Goal: Transaction & Acquisition: Purchase product/service

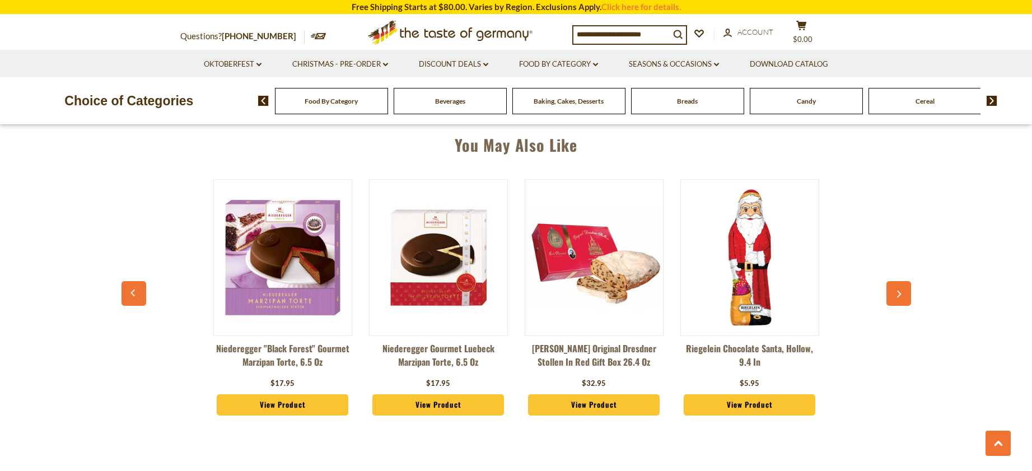
scroll to position [797, 0]
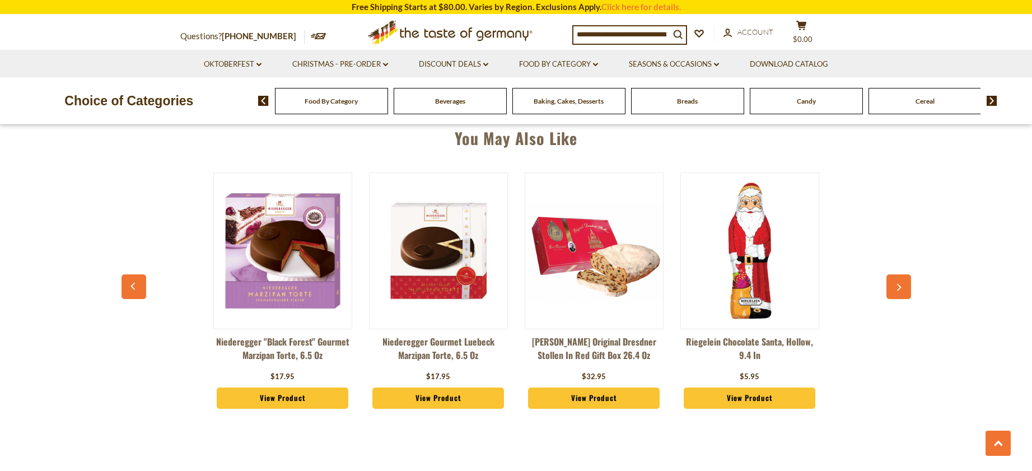
click at [623, 31] on input at bounding box center [622, 34] width 96 height 16
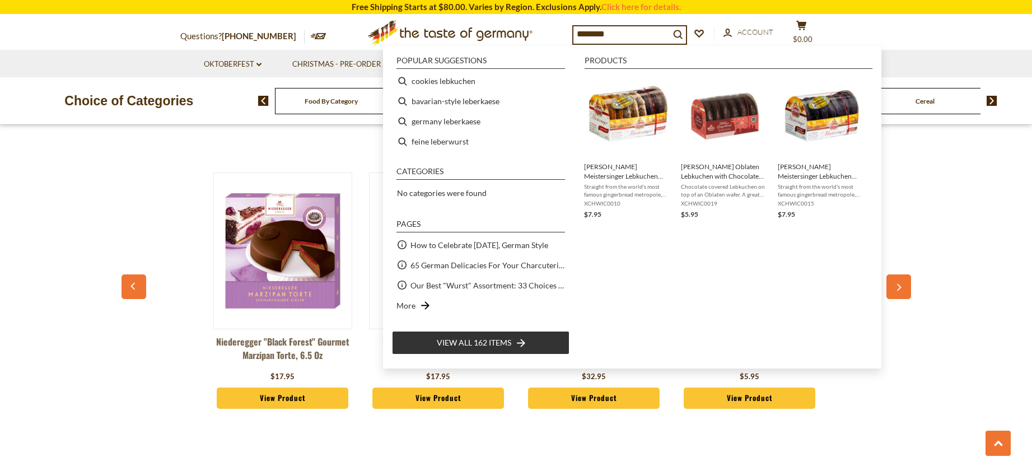
type input "*********"
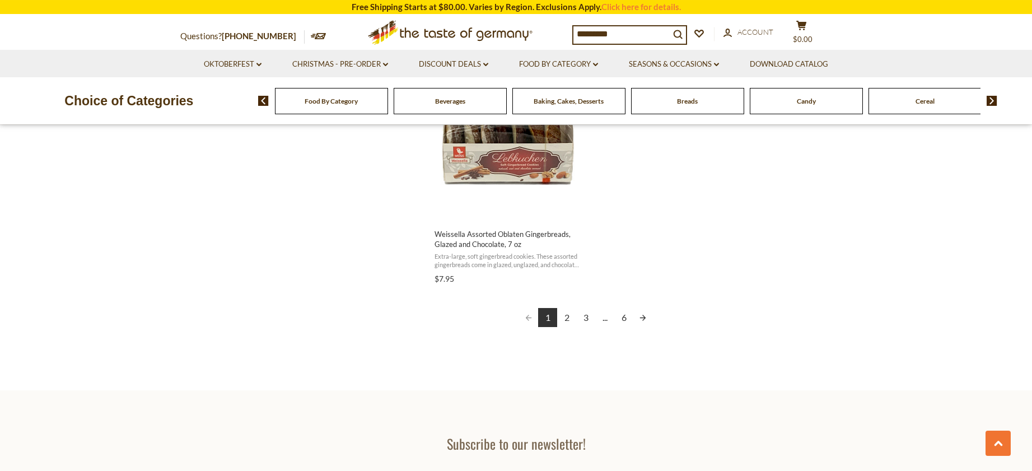
scroll to position [2078, 0]
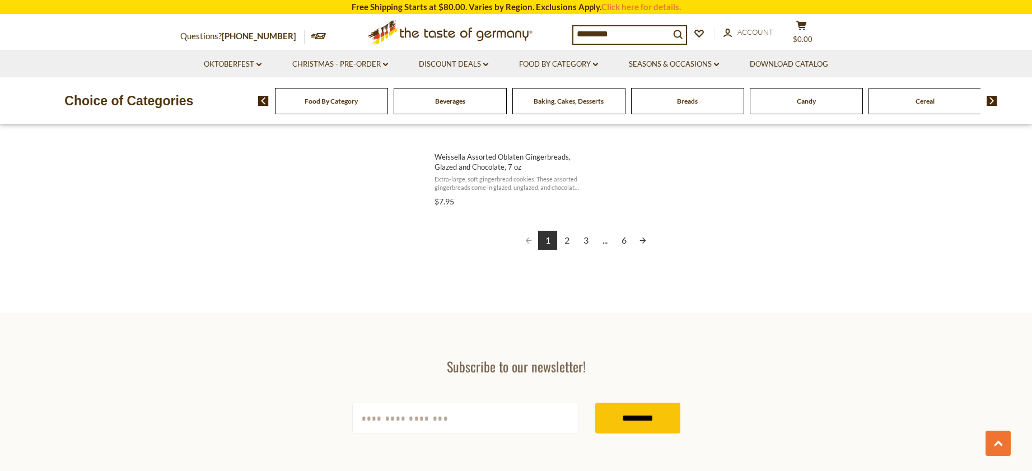
click at [569, 237] on link "2" at bounding box center [566, 240] width 19 height 19
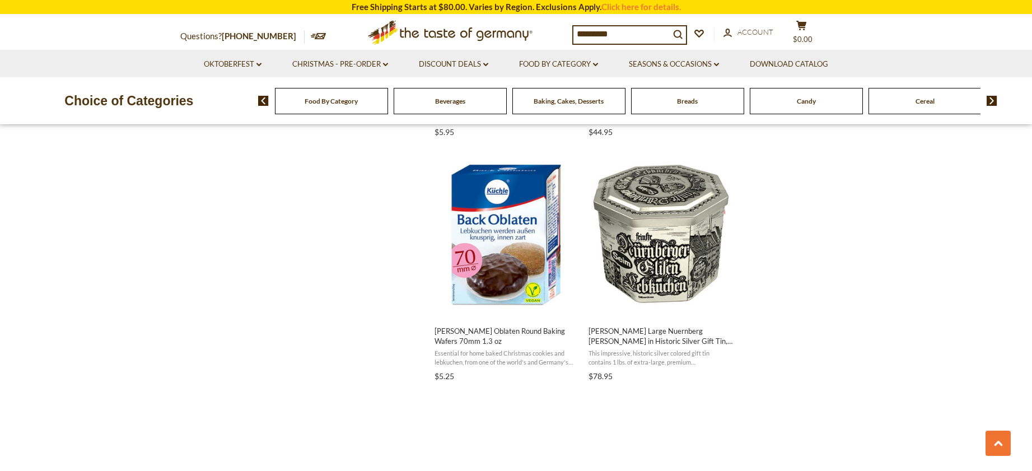
scroll to position [1662, 0]
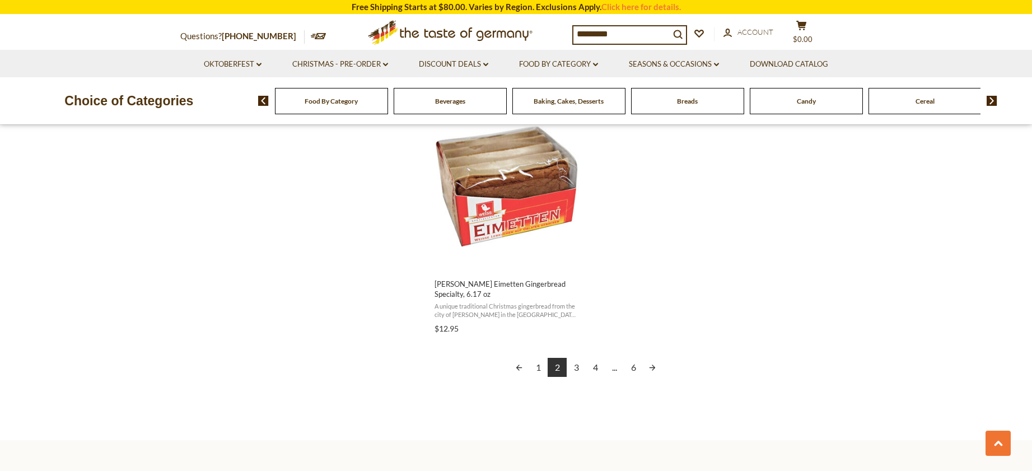
click at [580, 363] on link "3" at bounding box center [576, 367] width 19 height 19
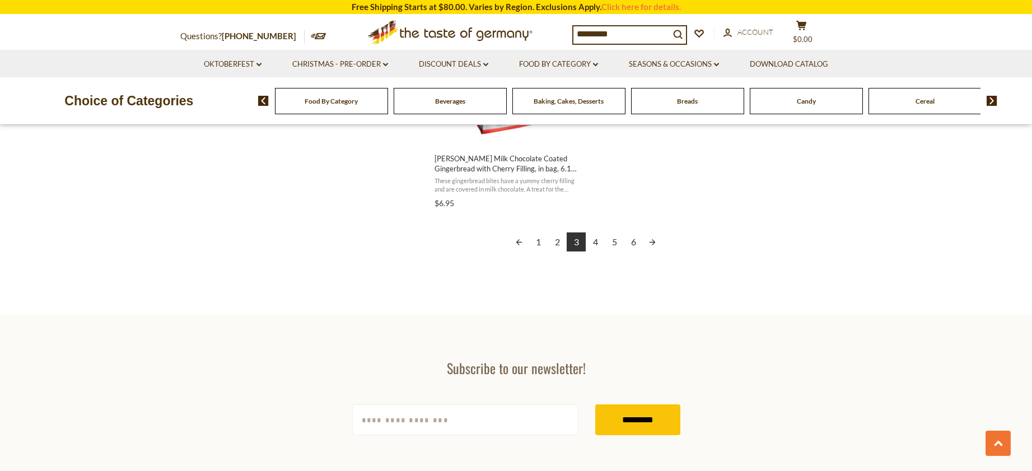
click at [555, 244] on link "2" at bounding box center [557, 241] width 19 height 19
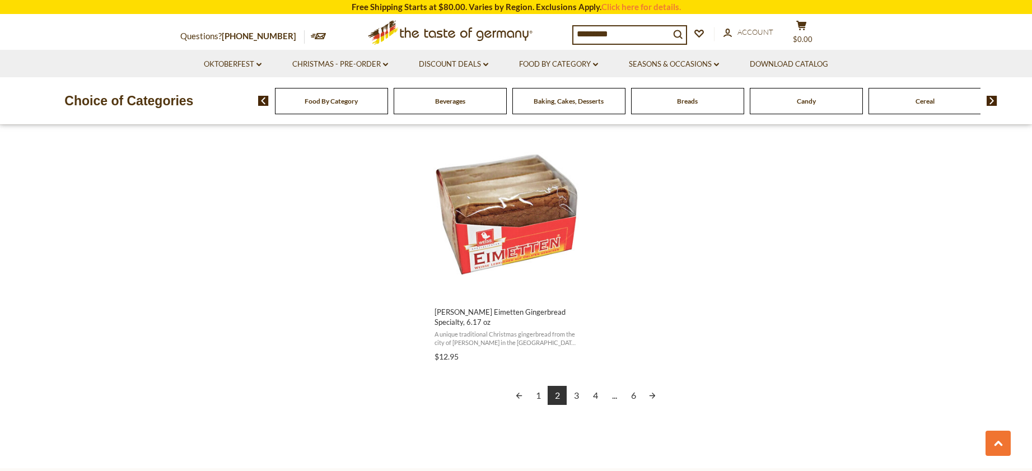
scroll to position [1919, 0]
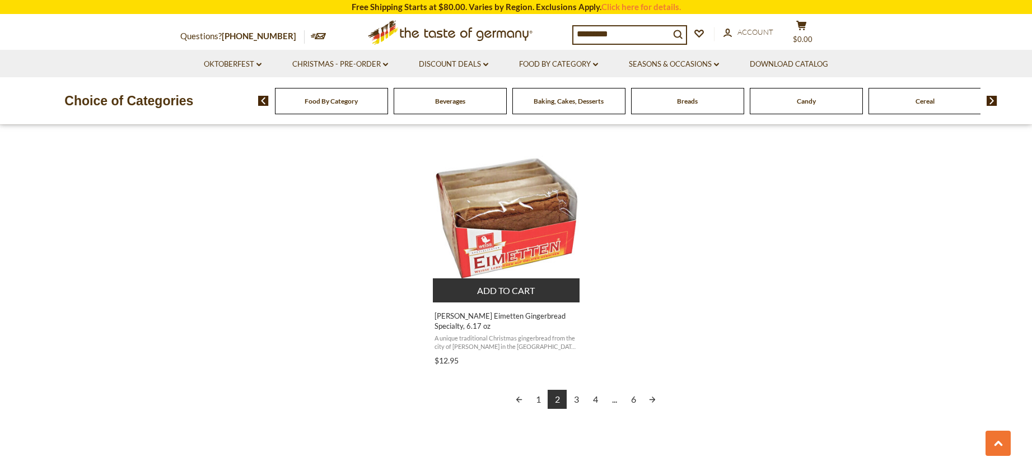
click at [519, 221] on img "Weiss Eimetten Gingerbread Specialty, 6.17 oz" at bounding box center [507, 218] width 148 height 148
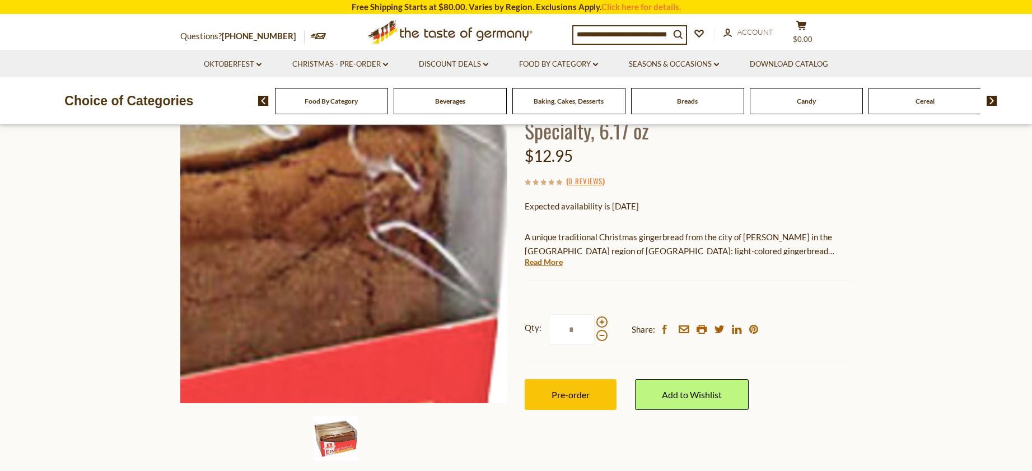
scroll to position [115, 0]
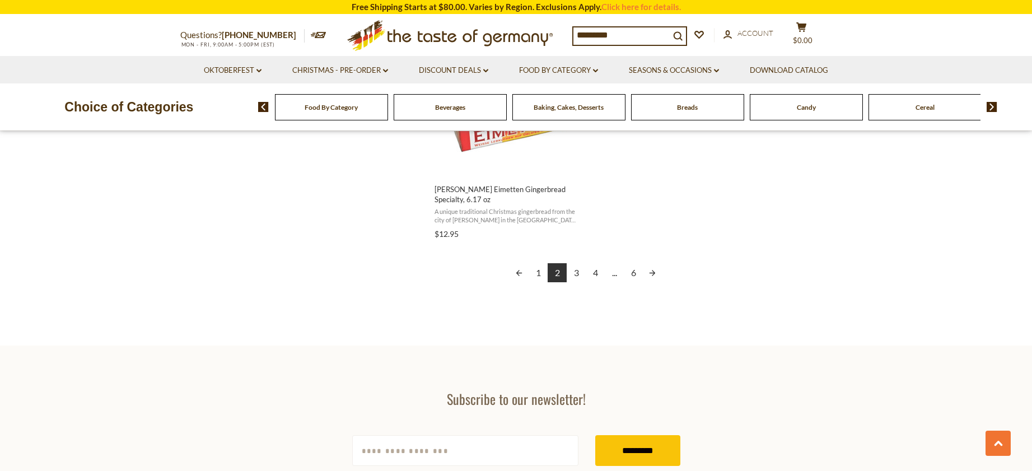
click at [592, 272] on link "4" at bounding box center [595, 272] width 19 height 19
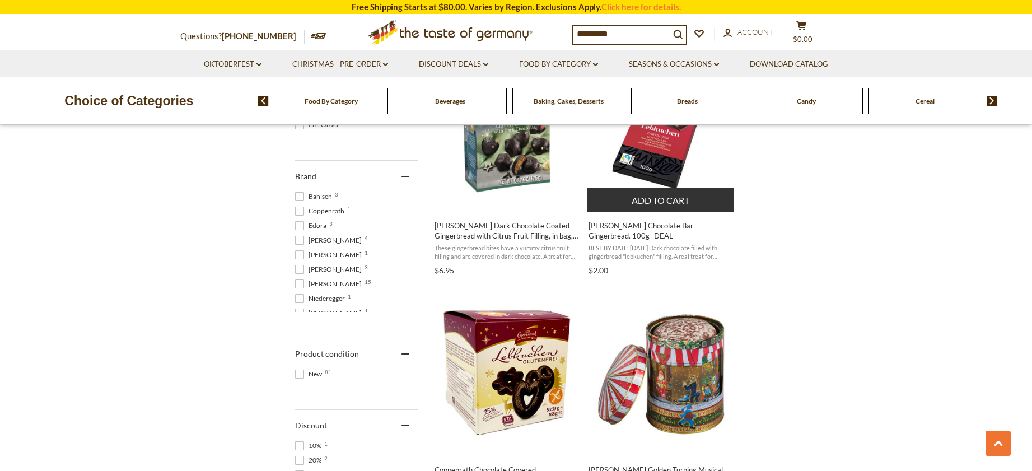
scroll to position [547, 0]
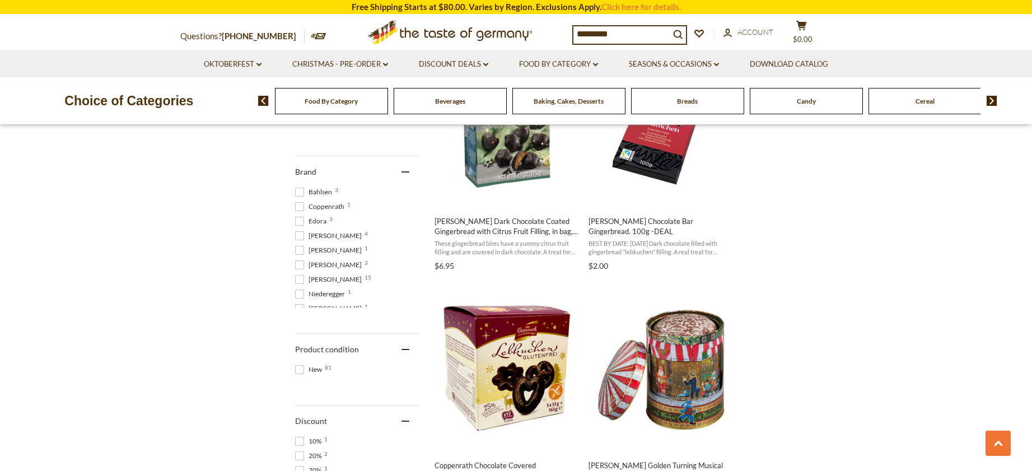
click at [627, 35] on input "*********" at bounding box center [622, 34] width 96 height 16
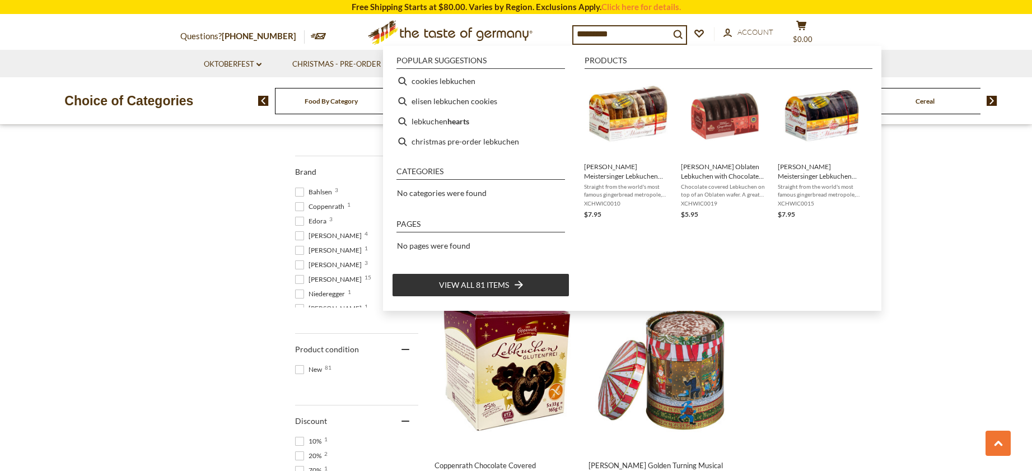
drag, startPoint x: 623, startPoint y: 34, endPoint x: 501, endPoint y: 21, distance: 122.8
click at [574, 26] on input "*********" at bounding box center [622, 34] width 96 height 16
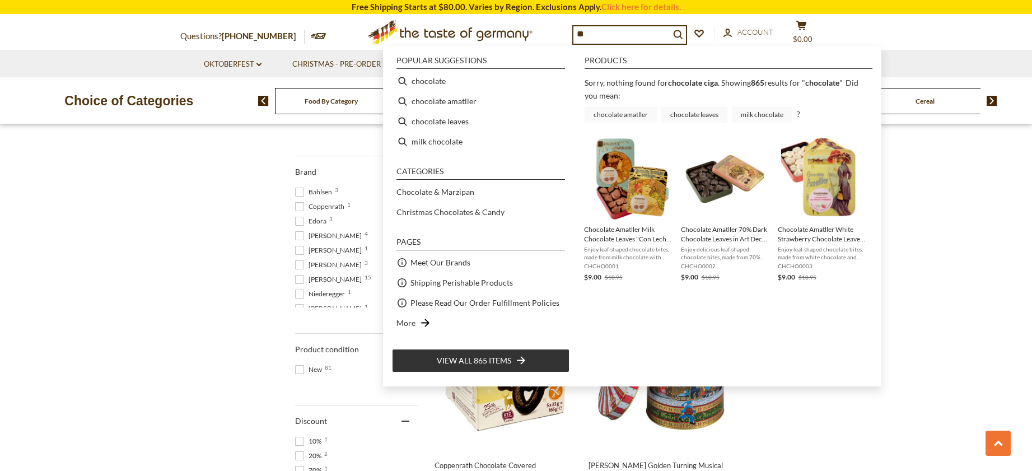
type input "*"
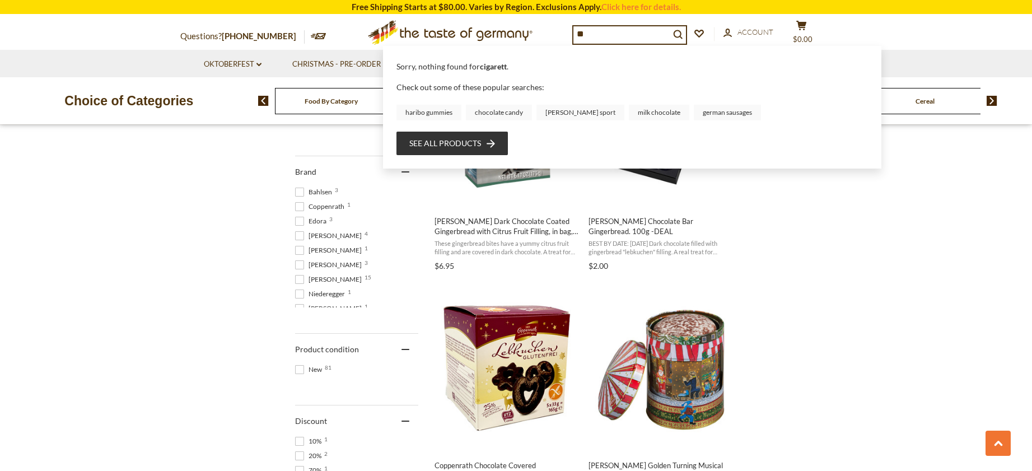
type input "*"
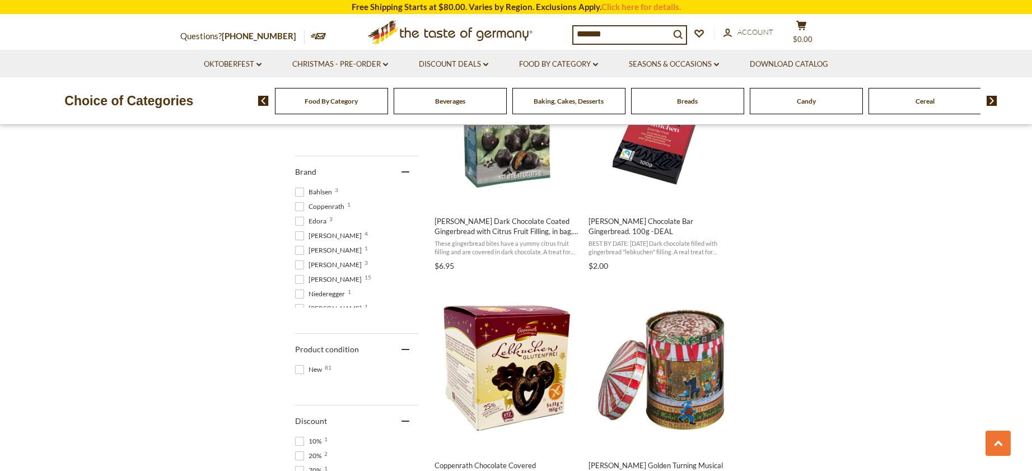
type input "********"
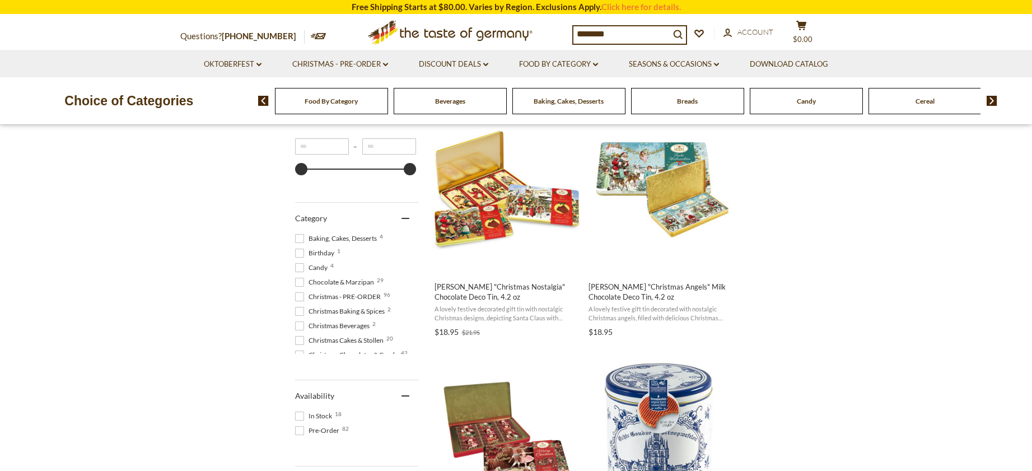
scroll to position [45, 0]
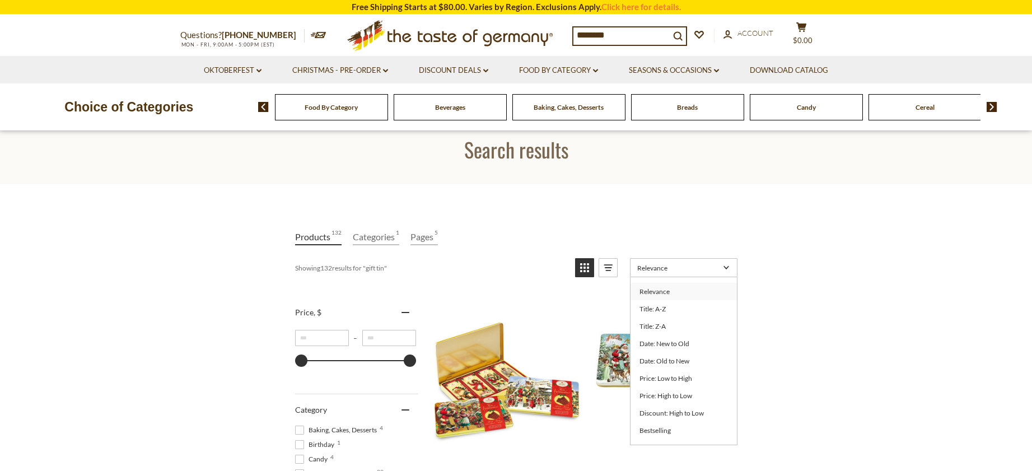
click at [724, 273] on link "Relevance" at bounding box center [684, 267] width 108 height 19
click at [707, 272] on span "Relevance" at bounding box center [678, 268] width 82 height 8
click at [708, 269] on span "Relevance" at bounding box center [678, 268] width 82 height 8
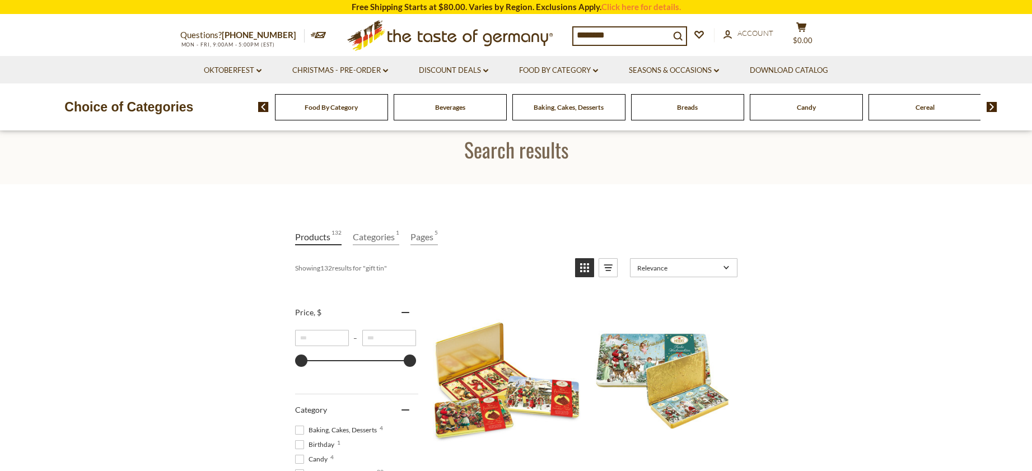
click at [722, 266] on link "Relevance" at bounding box center [684, 267] width 108 height 19
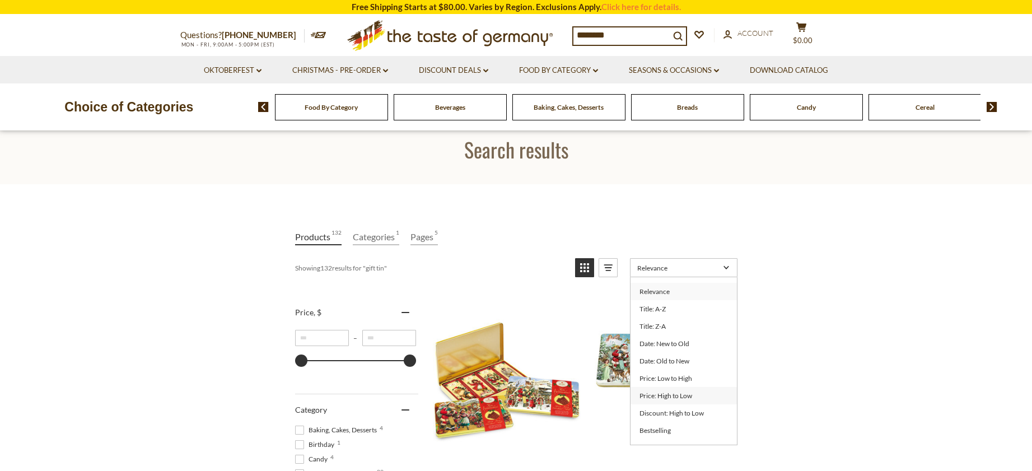
click at [678, 392] on link "Price: High to Low" at bounding box center [684, 395] width 106 height 17
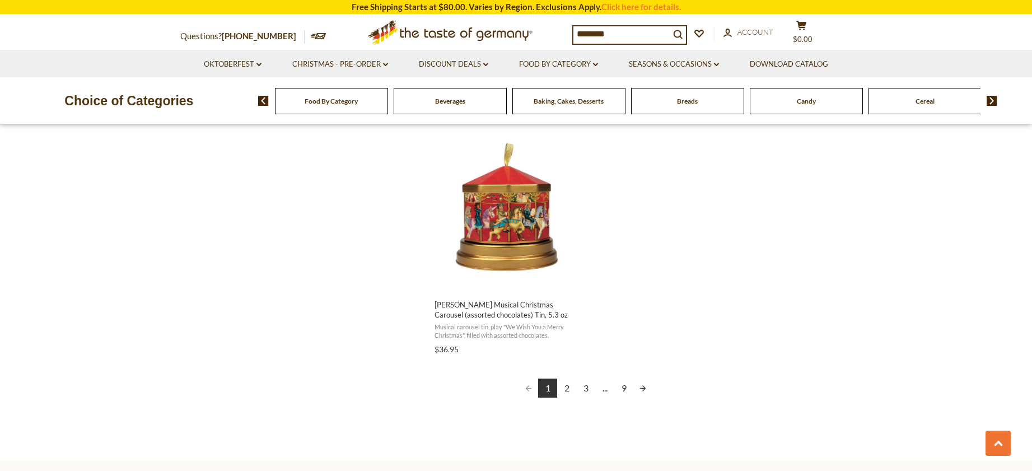
scroll to position [1938, 0]
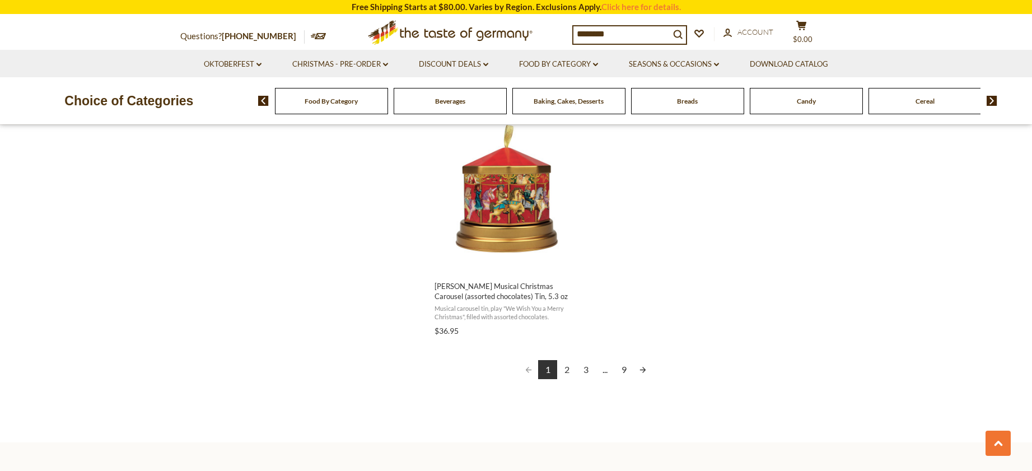
click at [570, 373] on link "2" at bounding box center [566, 369] width 19 height 19
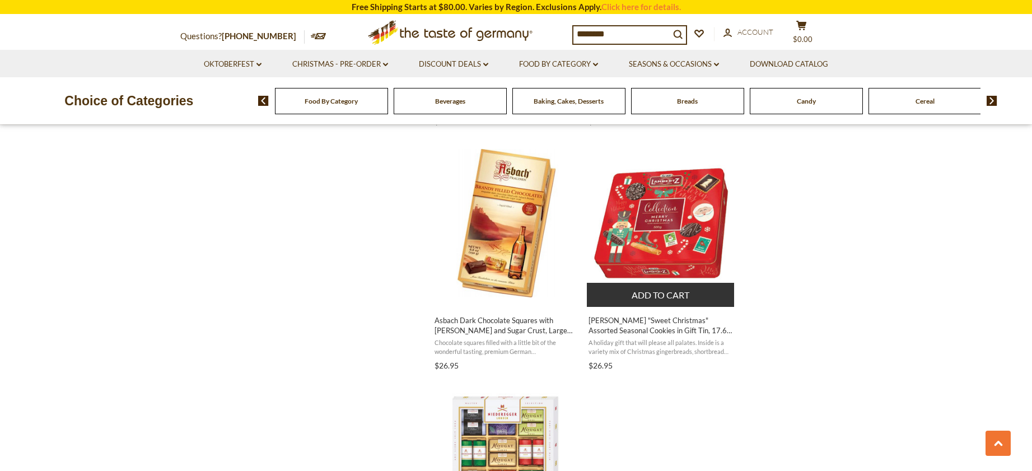
scroll to position [1670, 0]
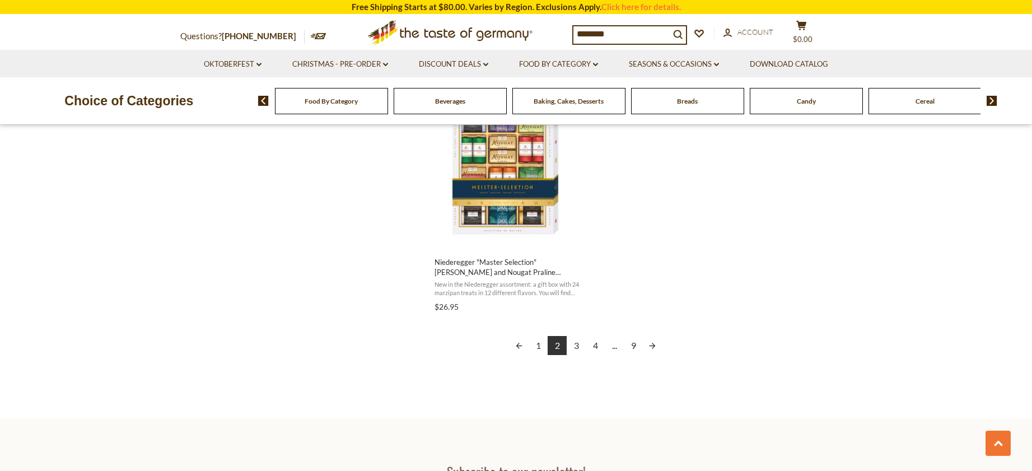
click at [576, 347] on link "3" at bounding box center [576, 345] width 19 height 19
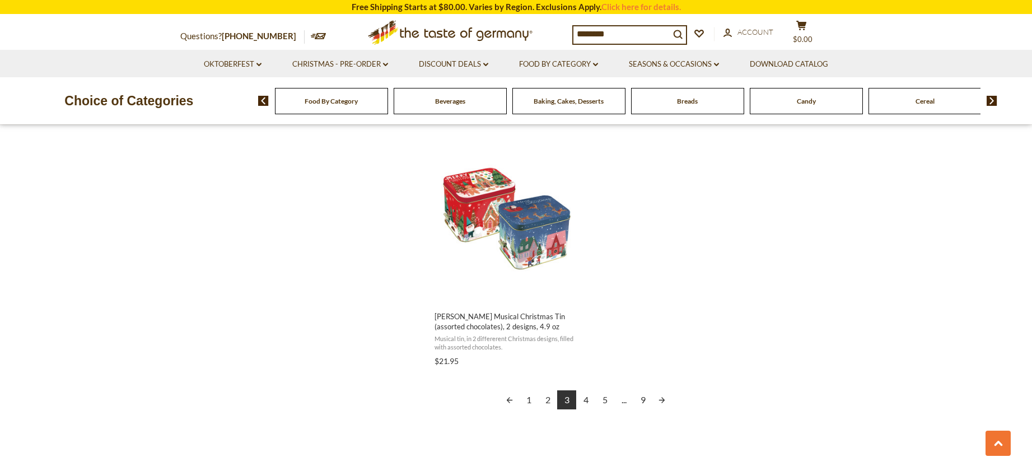
scroll to position [1929, 0]
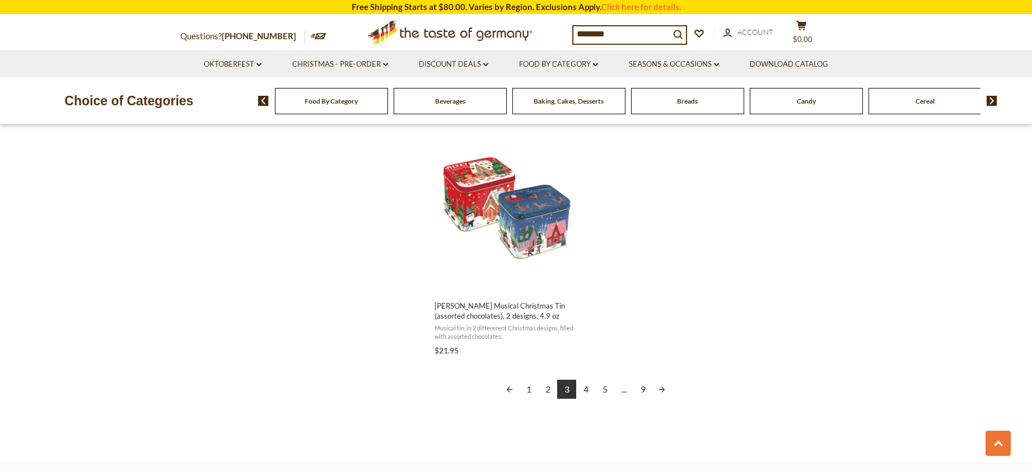
click at [527, 388] on link "1" at bounding box center [528, 389] width 19 height 19
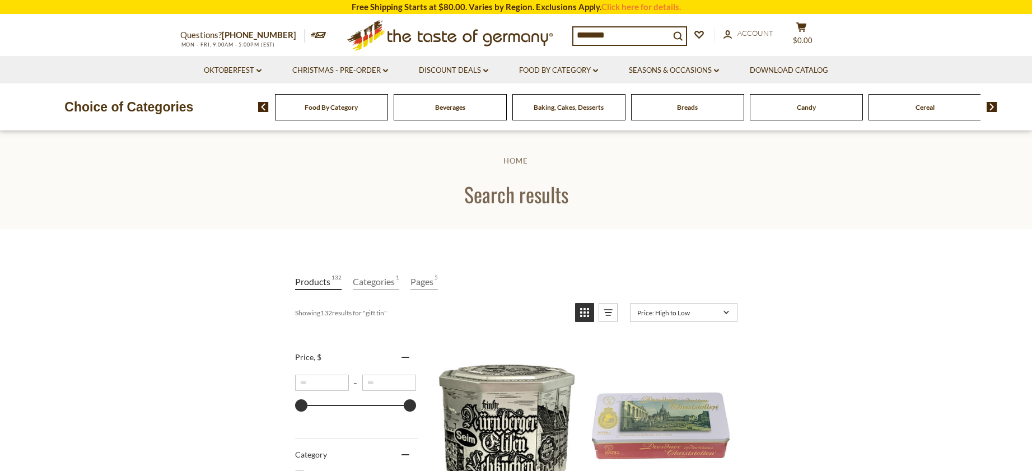
click at [493, 407] on img "Haeberlein-Metzger Large Nuernberg Elisen Gingerbread in Historic Silver Gift T…" at bounding box center [507, 426] width 148 height 148
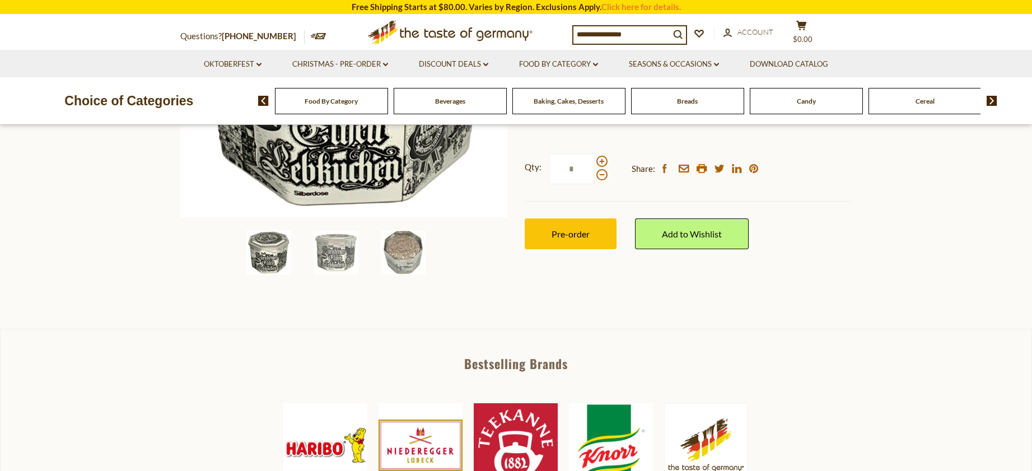
scroll to position [308, 0]
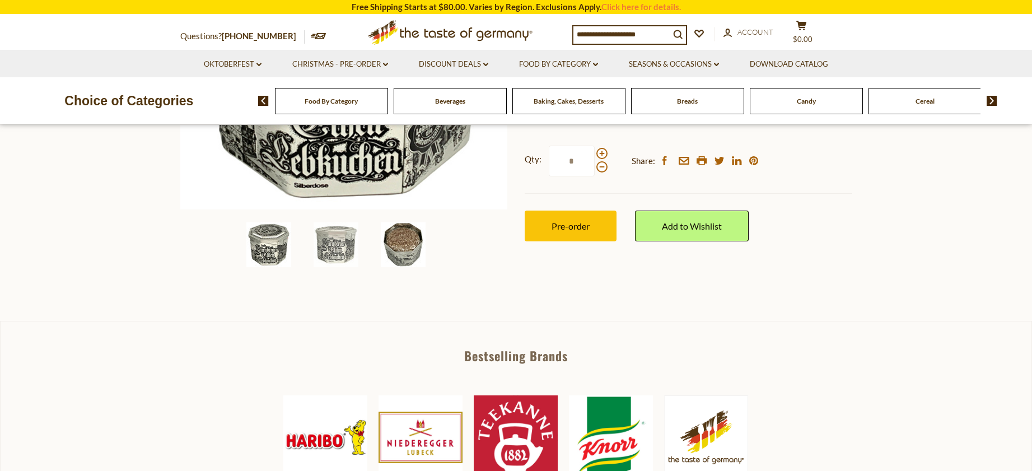
click at [402, 255] on img at bounding box center [403, 244] width 45 height 45
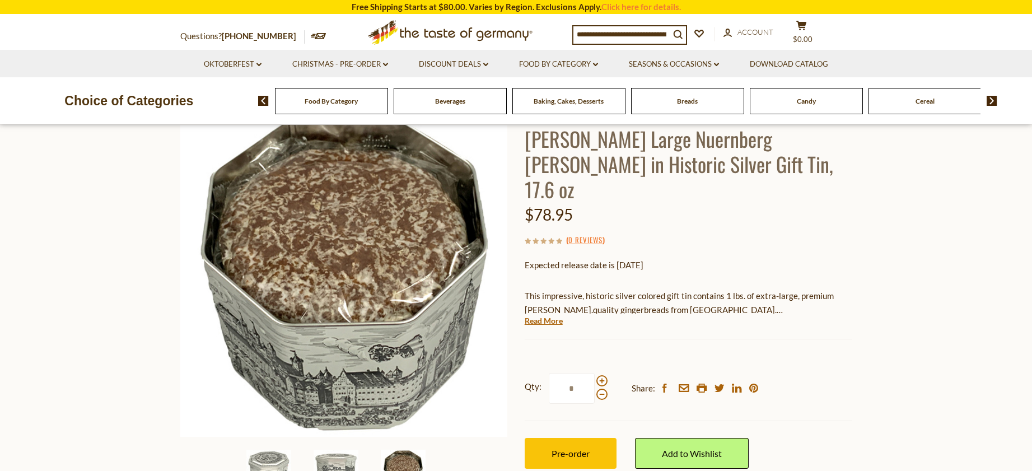
scroll to position [59, 0]
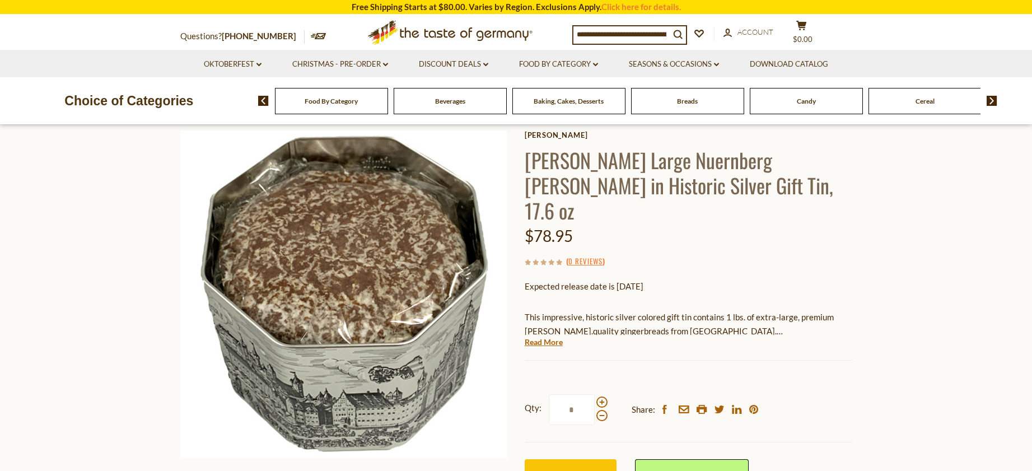
click at [630, 35] on input at bounding box center [622, 34] width 96 height 16
type input "*******"
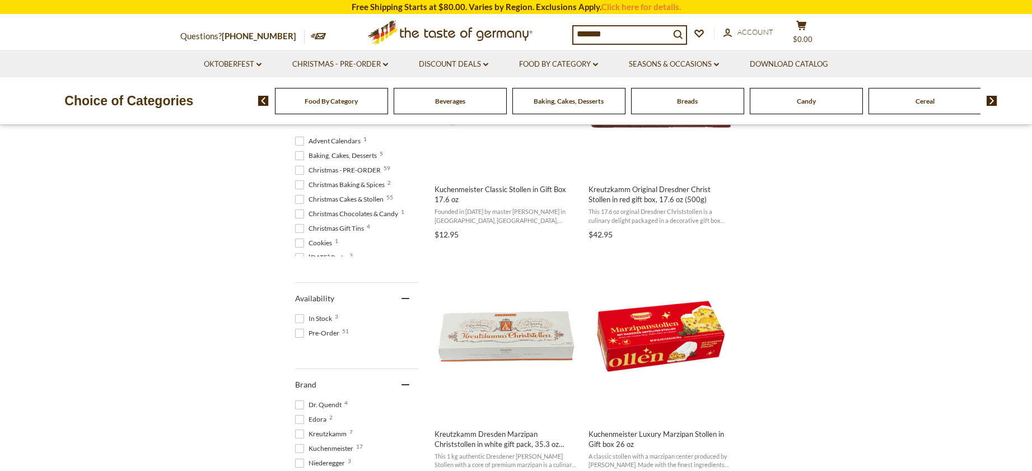
scroll to position [346, 0]
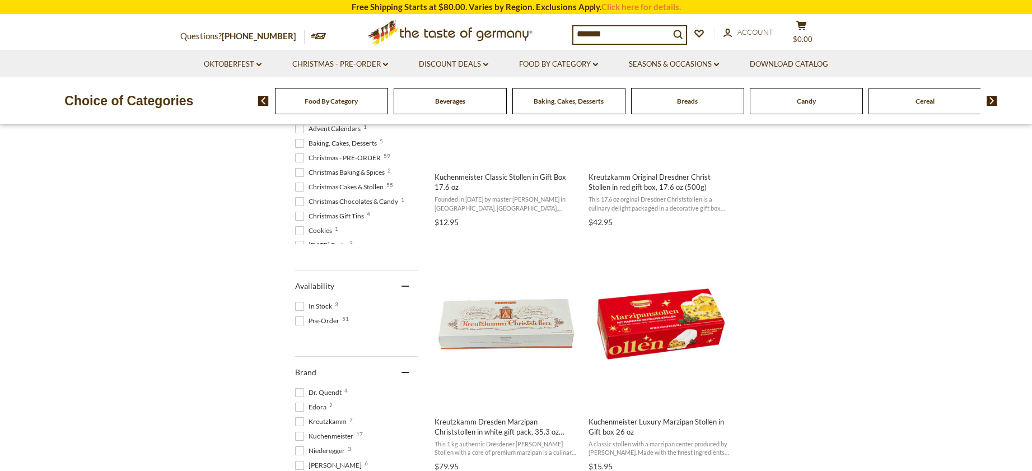
drag, startPoint x: 588, startPoint y: 31, endPoint x: 543, endPoint y: 30, distance: 44.8
click at [574, 30] on input "*******" at bounding box center [622, 34] width 96 height 16
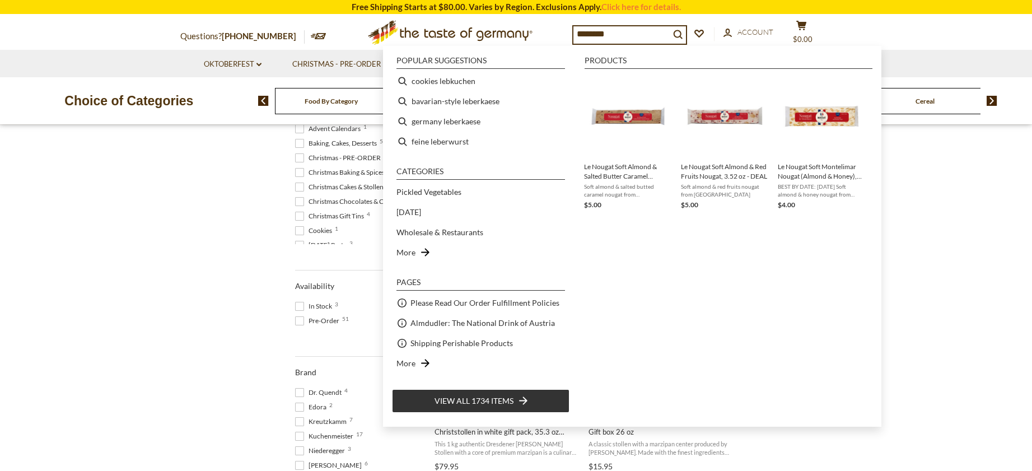
type input "*********"
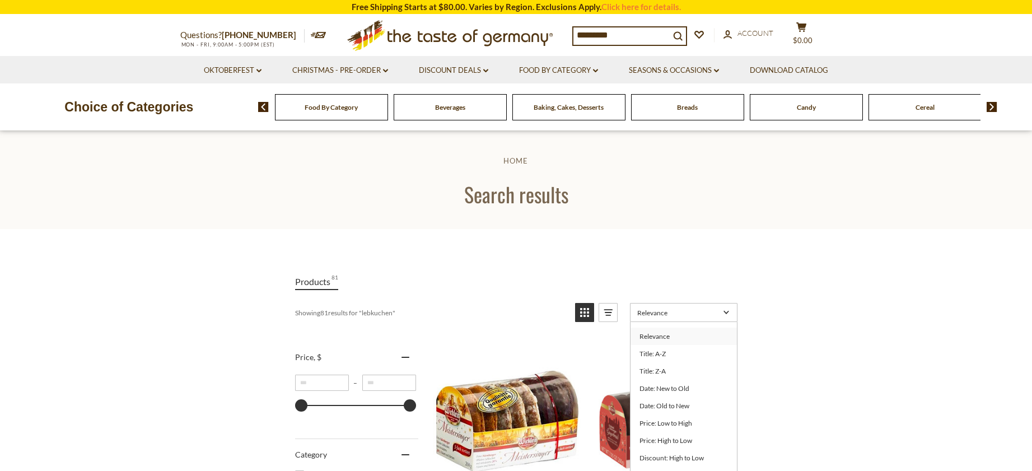
click at [692, 386] on link "Date: New to Old" at bounding box center [684, 388] width 106 height 17
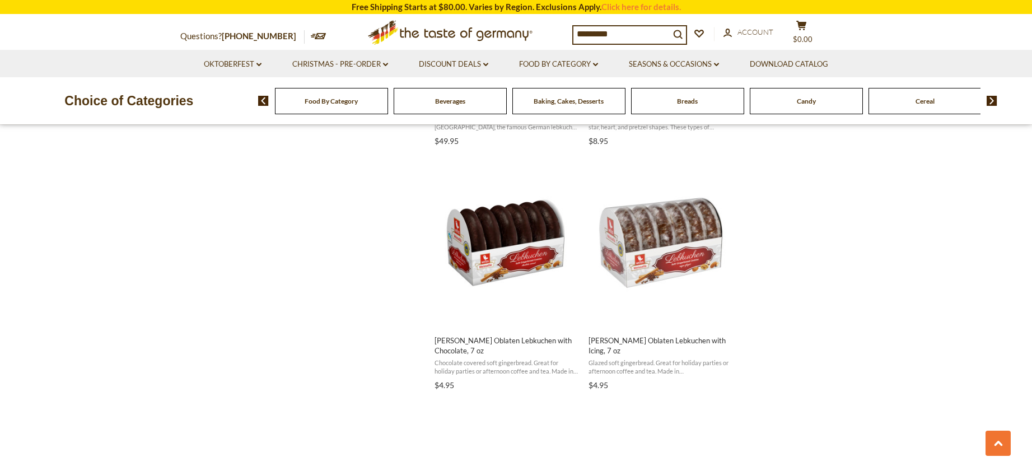
scroll to position [1162, 0]
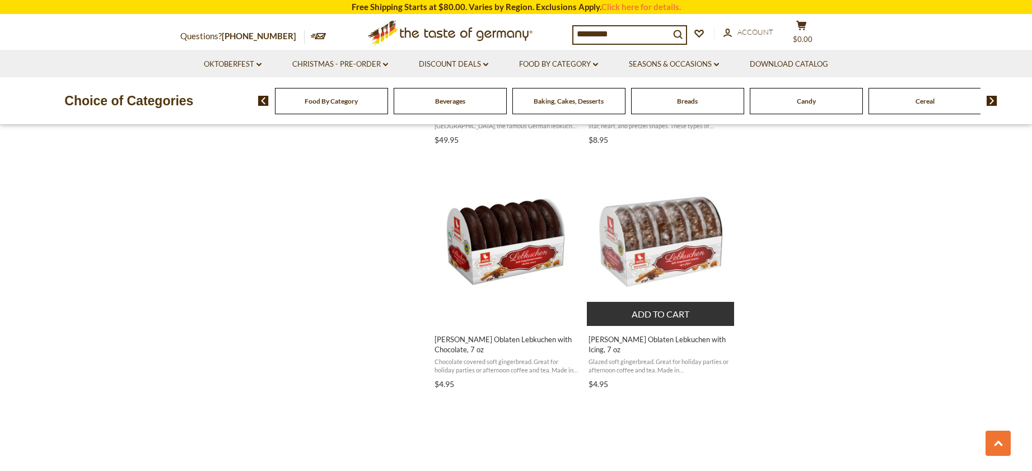
click at [636, 254] on img "Weiss Oblaten Lebkuchen with Icing, 7 oz" at bounding box center [661, 241] width 148 height 148
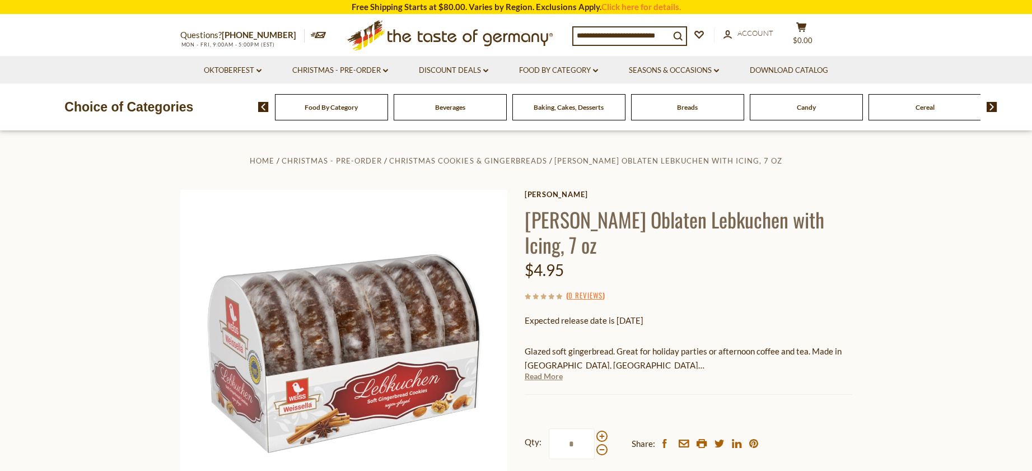
click at [542, 371] on link "Read More" at bounding box center [544, 376] width 38 height 11
